Goal: Transaction & Acquisition: Purchase product/service

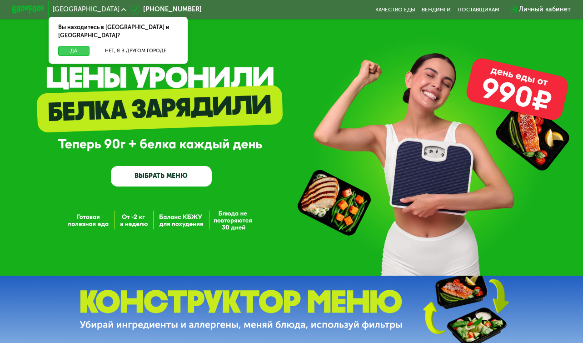
click at [81, 46] on button "Да" at bounding box center [73, 51] width 31 height 10
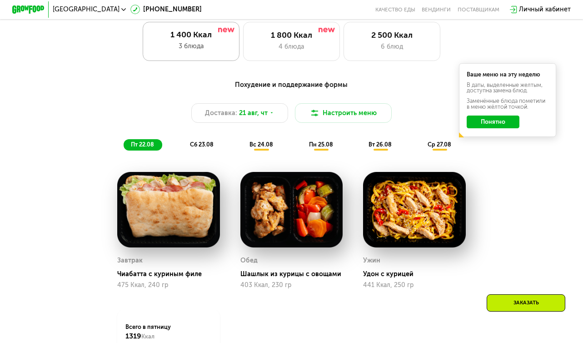
scroll to position [384, 0]
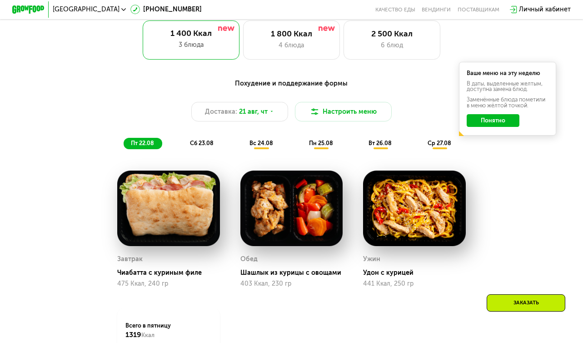
click at [210, 140] on span "сб 23.08" at bounding box center [202, 143] width 24 height 7
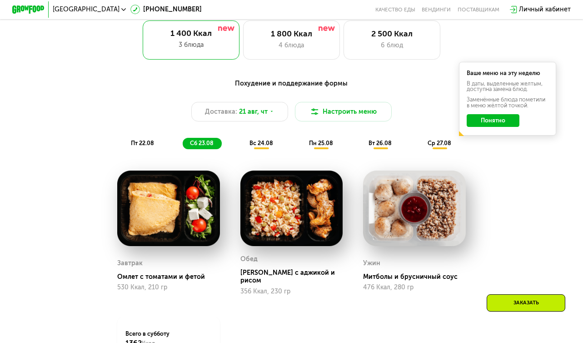
click at [258, 140] on span "вс 24.08" at bounding box center [261, 143] width 24 height 7
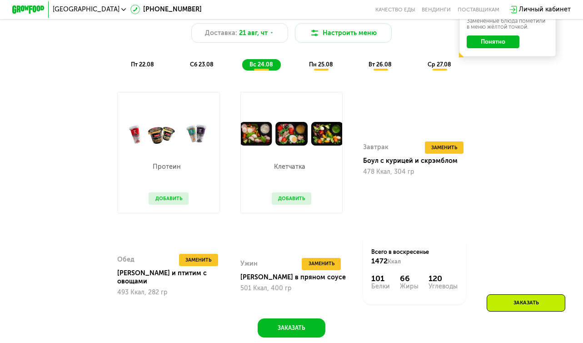
scroll to position [456, 0]
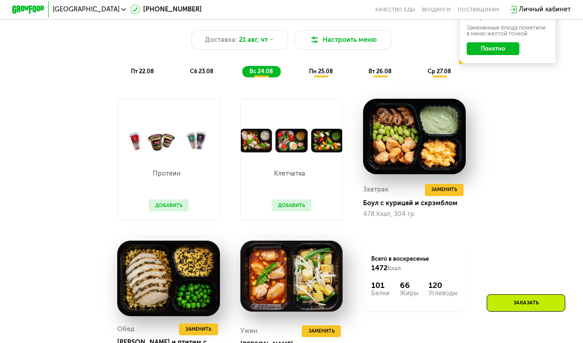
click at [361, 75] on div "пн 25.08" at bounding box center [380, 71] width 39 height 11
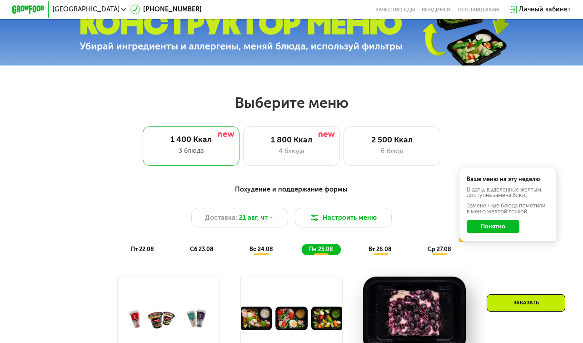
scroll to position [276, 0]
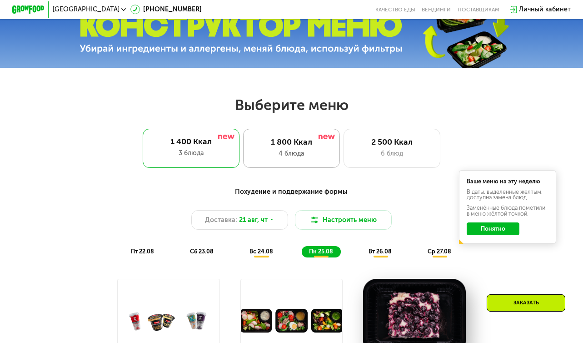
click at [344, 147] on div "1 800 Ккал 4 блюда" at bounding box center [392, 148] width 97 height 39
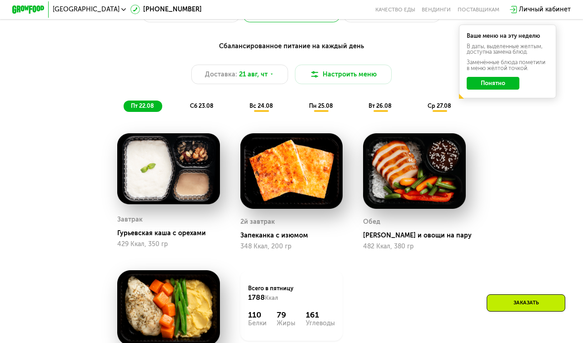
scroll to position [420, 0]
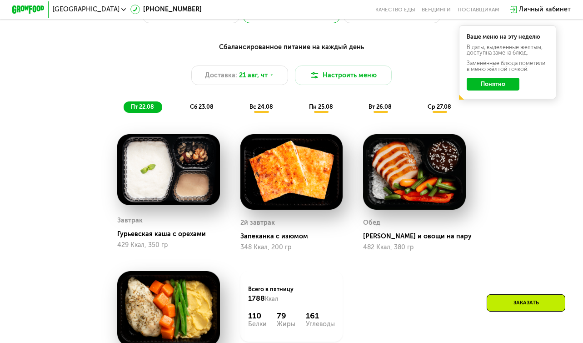
click at [242, 112] on div "сб 23.08" at bounding box center [261, 106] width 39 height 11
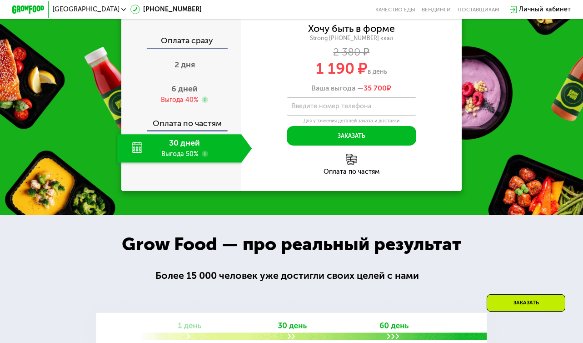
scroll to position [789, 0]
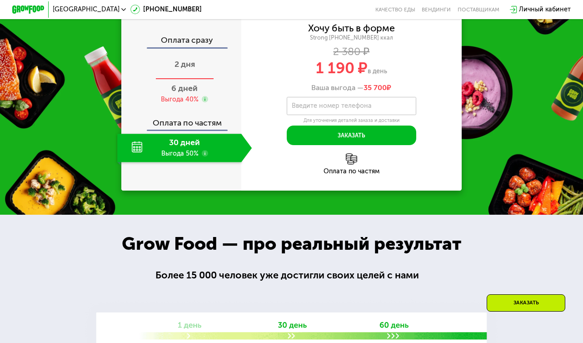
click at [185, 69] on span "2 дня" at bounding box center [184, 64] width 20 height 10
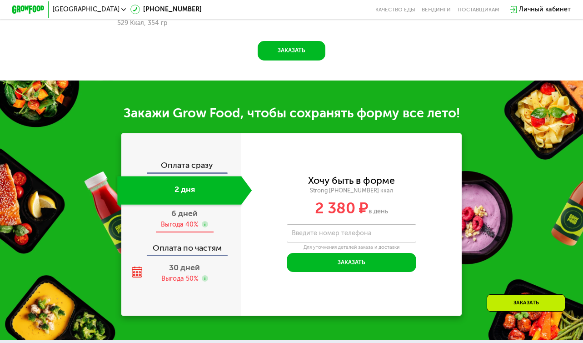
click at [188, 220] on div "Выгода 40%" at bounding box center [180, 224] width 38 height 9
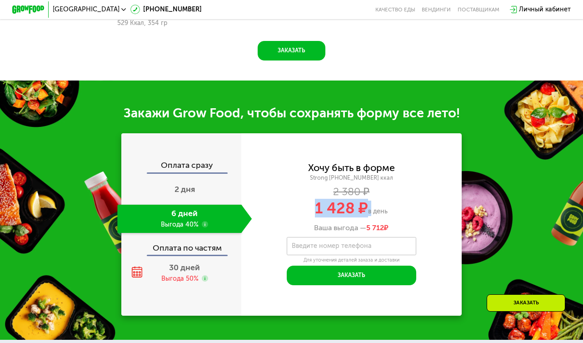
drag, startPoint x: 369, startPoint y: 200, endPoint x: 308, endPoint y: 203, distance: 61.9
click at [308, 203] on div "1 428 ₽ в день" at bounding box center [351, 207] width 220 height 15
